Goal: Information Seeking & Learning: Learn about a topic

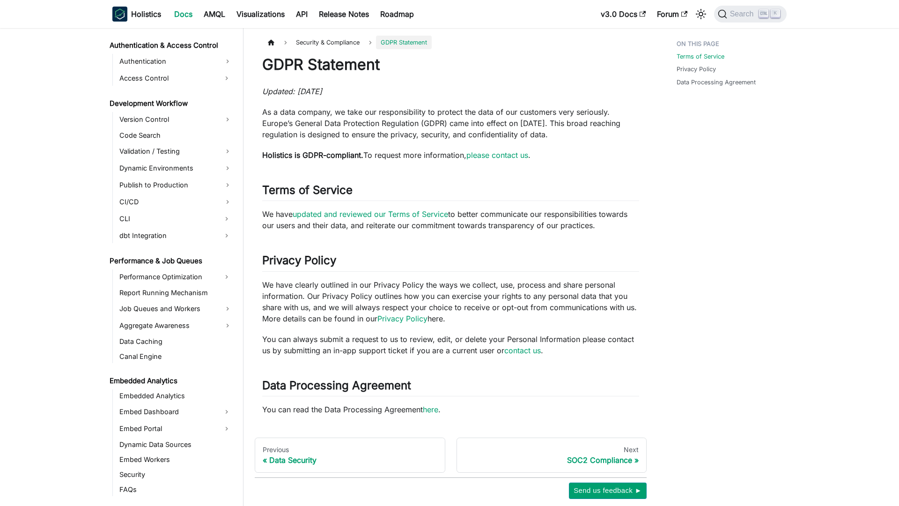
scroll to position [787, 0]
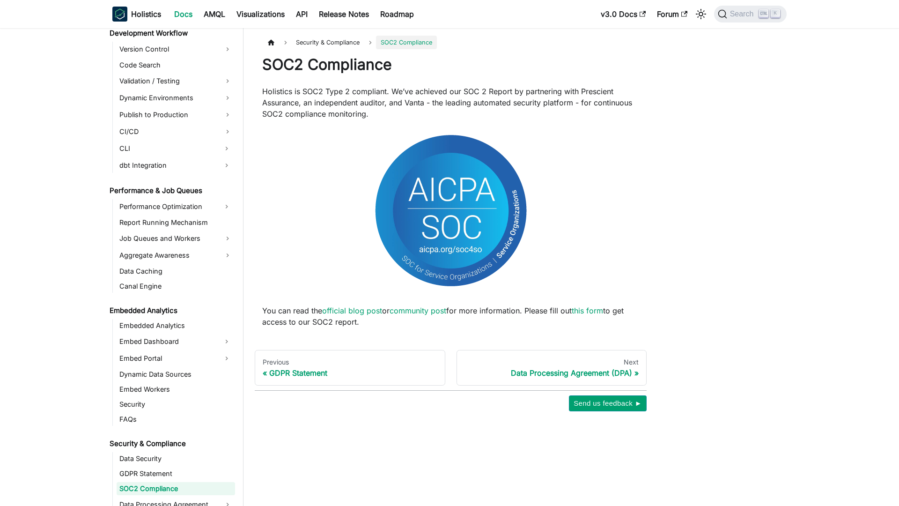
scroll to position [802, 0]
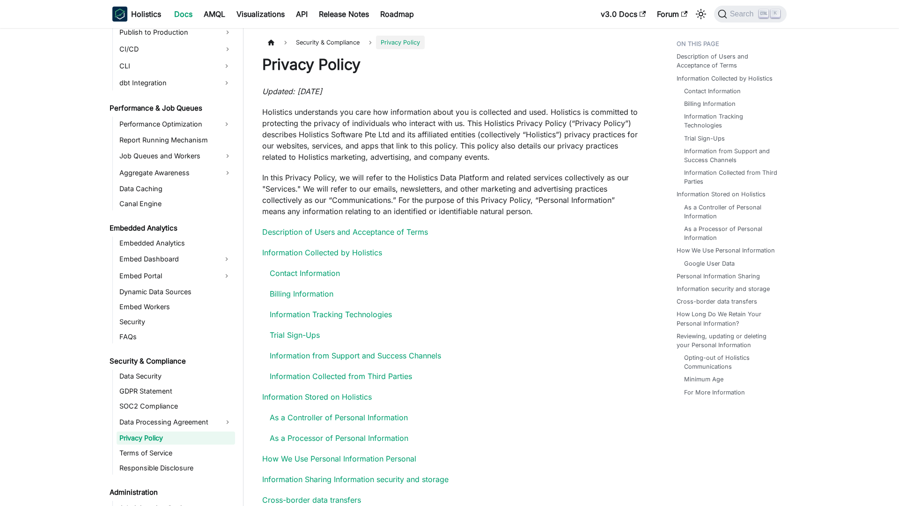
scroll to position [833, 0]
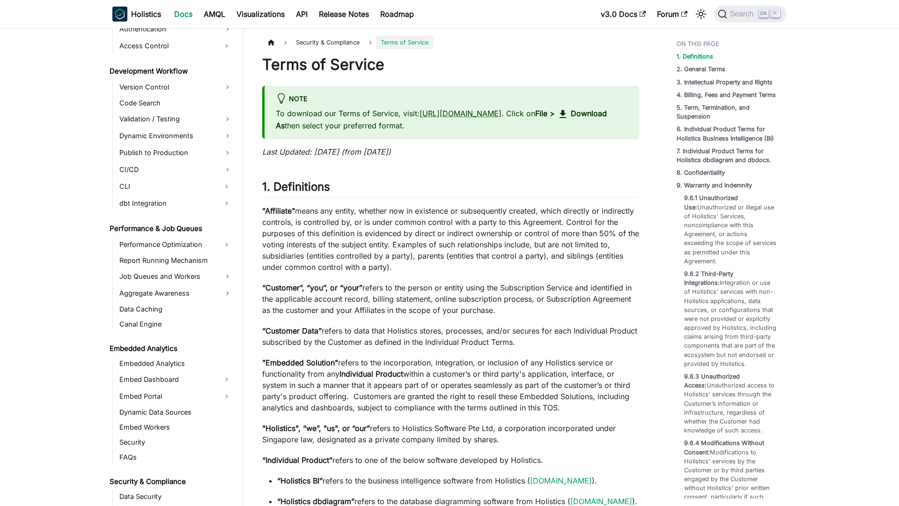
scroll to position [848, 0]
